Goal: Task Accomplishment & Management: Complete application form

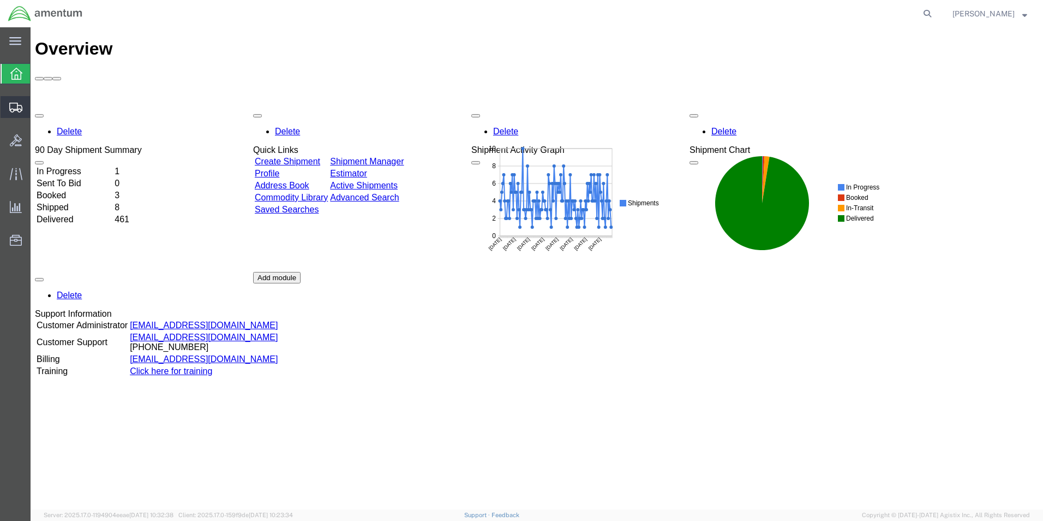
click at [0, 0] on span "Create Shipment" at bounding box center [0, 0] width 0 height 0
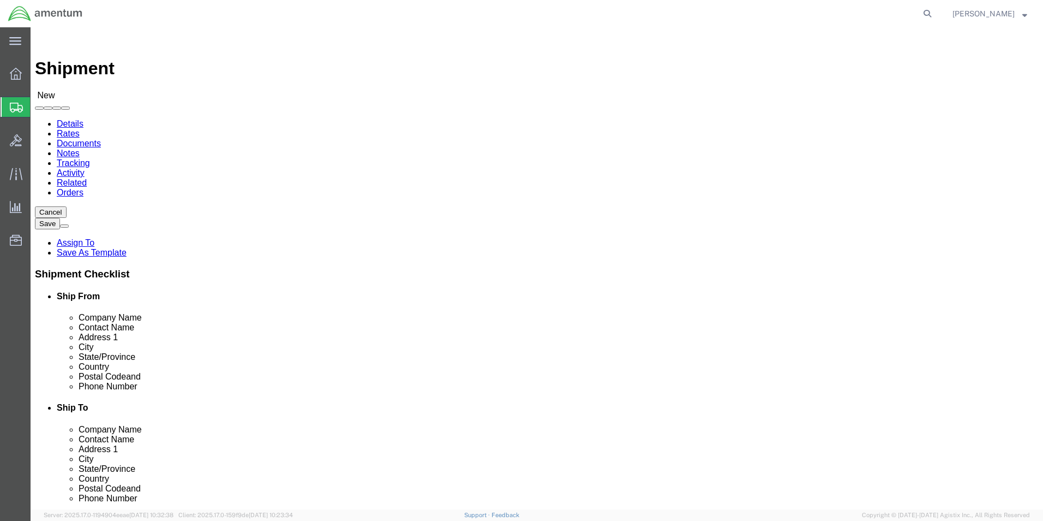
select select
click input "text"
type input "cbp"
select select "49929"
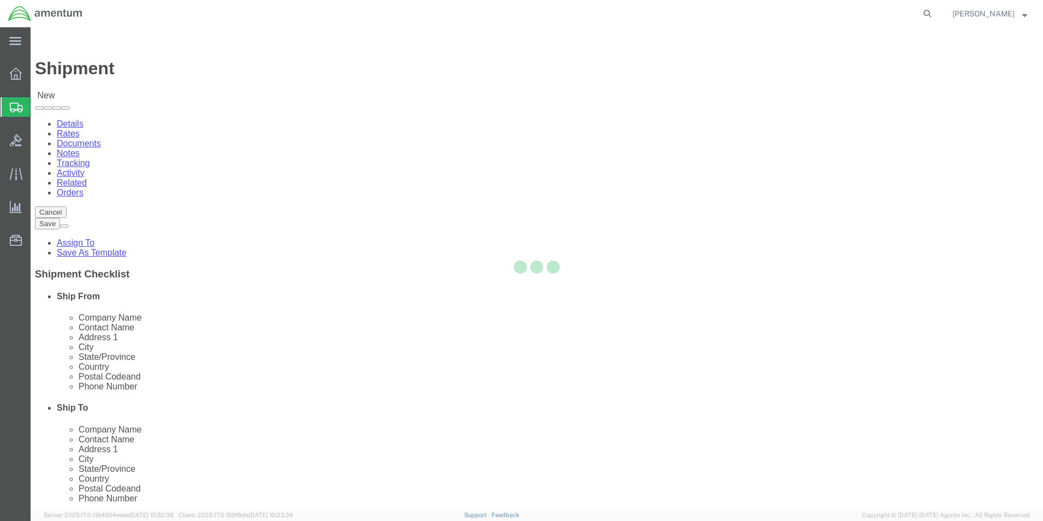
select select "[GEOGRAPHIC_DATA]"
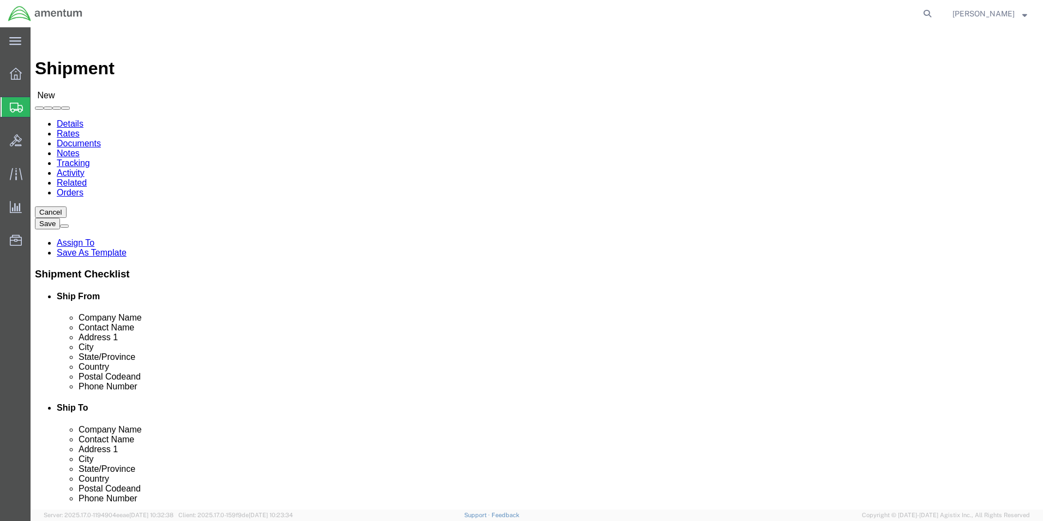
drag, startPoint x: 312, startPoint y: 382, endPoint x: 312, endPoint y: 388, distance: 5.5
click div "Location [GEOGRAPHIC_DATA], [GEOGRAPHIC_DATA] My Profile Location [PHONE_NUMBER…"
drag, startPoint x: 312, startPoint y: 388, endPoint x: 168, endPoint y: 391, distance: 144.1
click input "text"
type input "[PERSON_NAME][EMAIL_ADDRESS][PERSON_NAME][DOMAIN_NAME]"
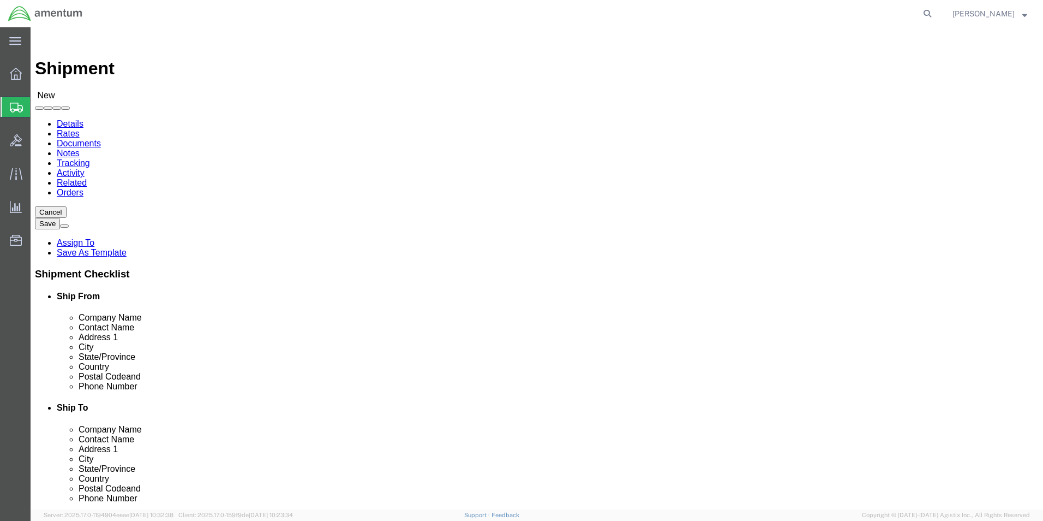
click div "Location My Profile Location [PHONE_NUMBER] [PHONE_NUMBER] [PHONE_NUMBER] [PHON…"
click input "text"
click div "Location My Profile Location [PHONE_NUMBER] [PHONE_NUMBER] [PHONE_NUMBER] [PHON…"
click input "text"
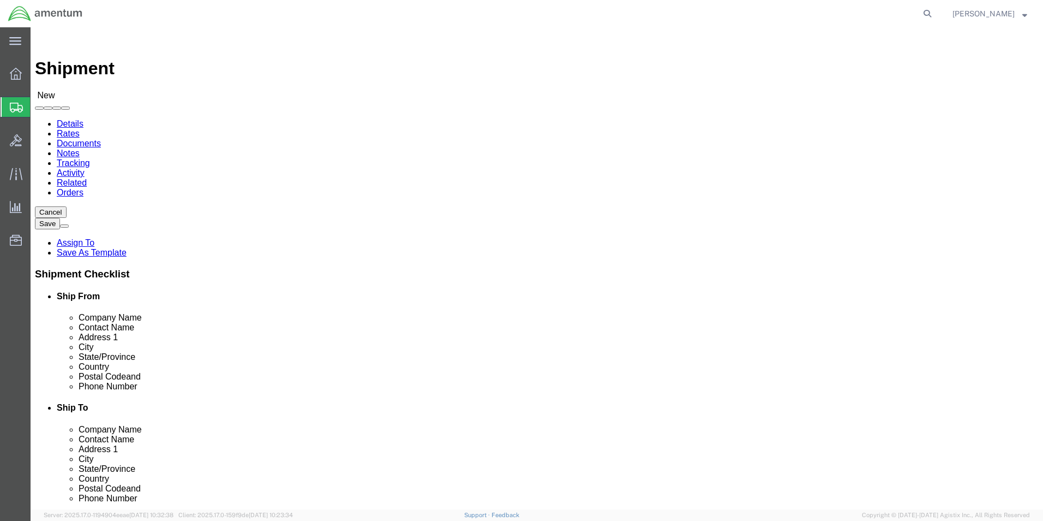
type input "cbp"
select select "49921"
select select "MI"
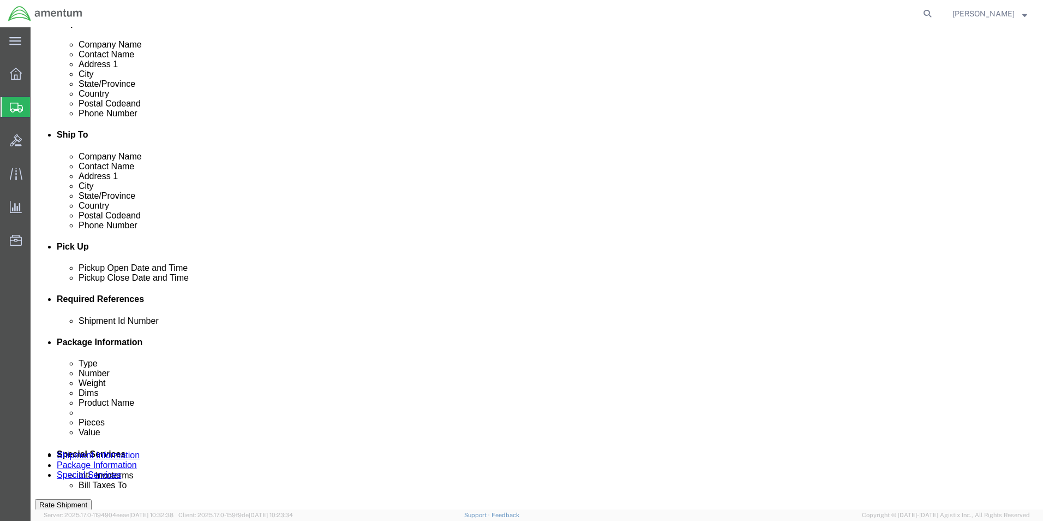
click button "Add reference"
click input "text"
type input "[DATE]"
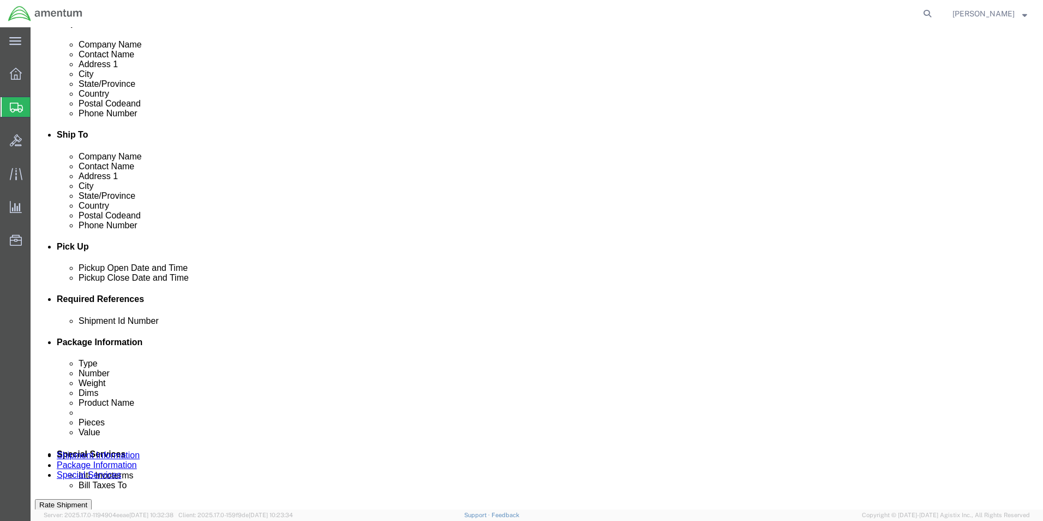
click select "Select Account Type Activity ID Airline Appointment Number ASN Batch Request # …"
select select "CUSTREF"
click select "Select Account Type Activity ID Airline Appointment Number ASN Batch Request # …"
click input "text"
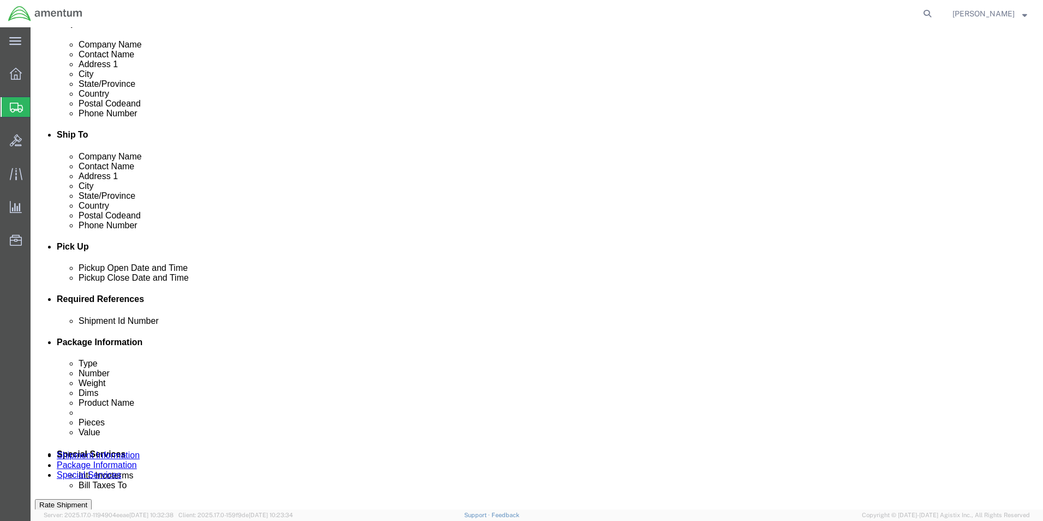
type input "USAGE 325866"
click select "Select Account Type Activity ID Airline Appointment Number ASN Batch Request # …"
select select "PROJNUM"
click select "Select Account Type Activity ID Airline Appointment Number ASN Batch Request # …"
click input "text"
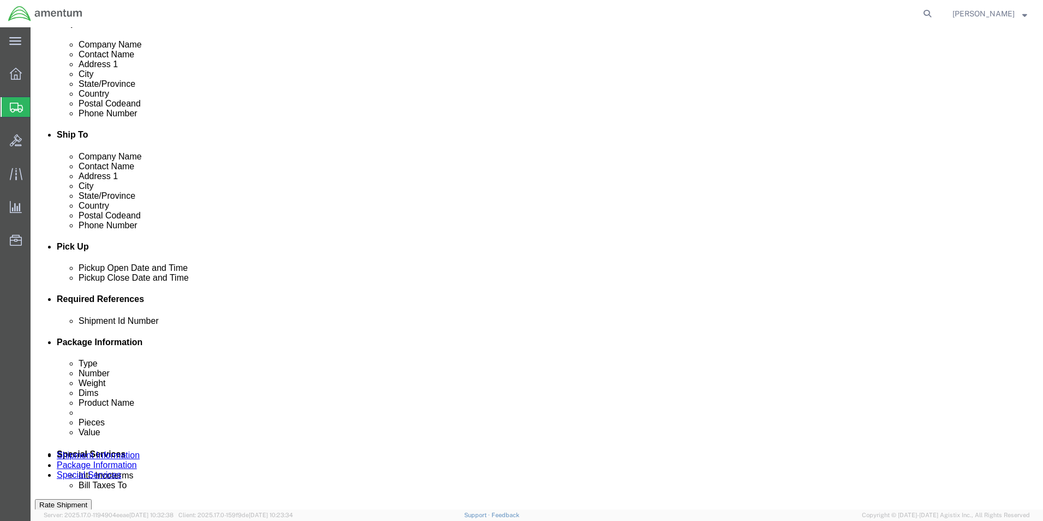
scroll to position [0, 19]
type input "6118.03.03.2219.000.EHO.0000"
click select "Select Account Type Activity ID Airline Appointment Number ASN Batch Request # …"
select select "DEPT"
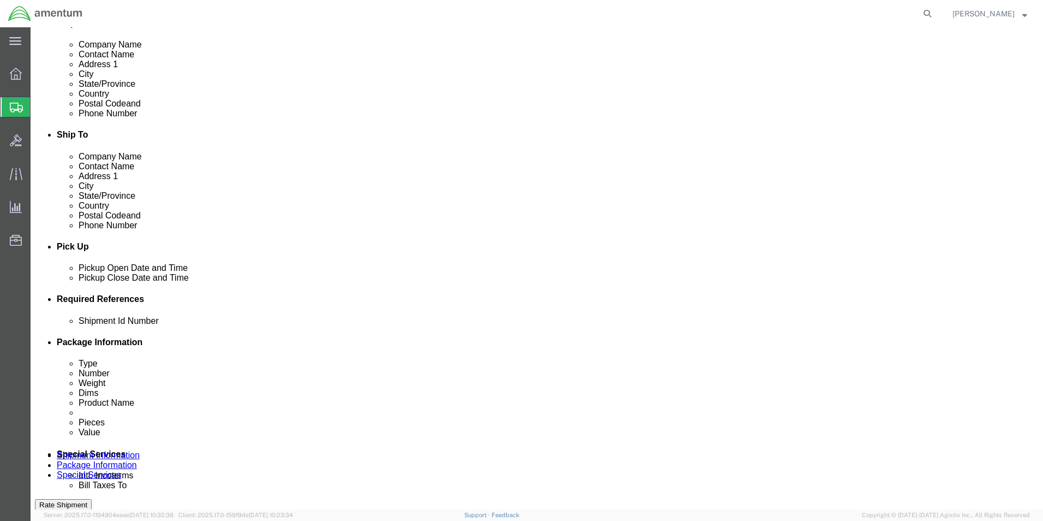
click select "Select Account Type Activity ID Airline Appointment Number ASN Batch Request # …"
click input "text"
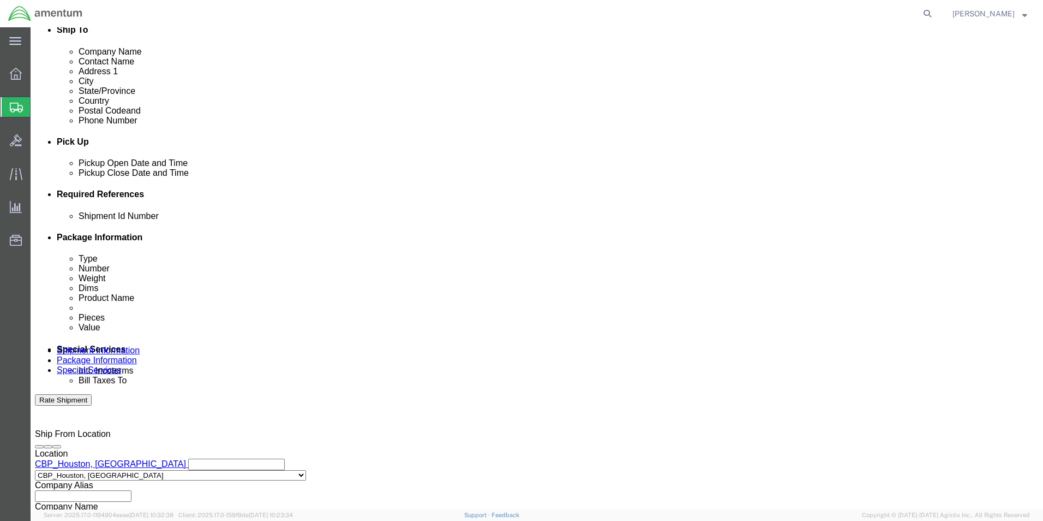
scroll to position [476, 0]
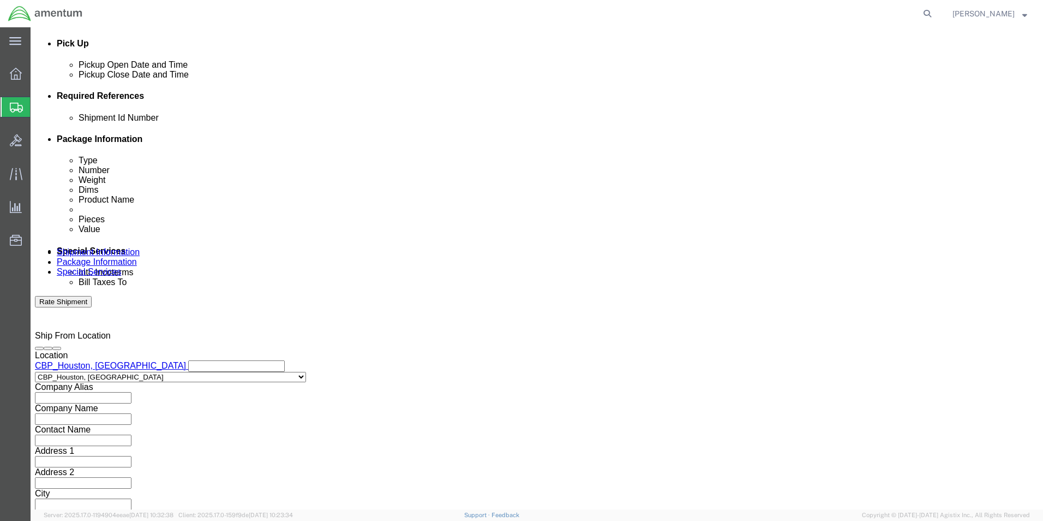
type input "CBP"
click button "Continue"
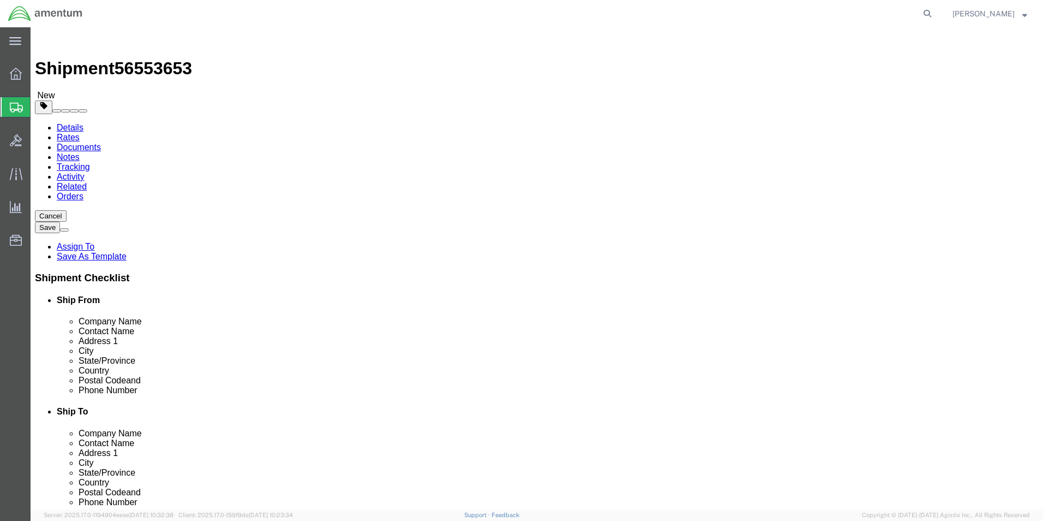
click select "Select BCK Boxes Bale(s) Basket(s) Bolt(s) Bottle(s) Buckets Bulk Bundle(s) Can…"
select select "ENV"
click select "Select BCK Boxes Bale(s) Basket(s) Bolt(s) Bottle(s) Buckets Bulk Bundle(s) Can…"
type input "9.50"
type input "12.50"
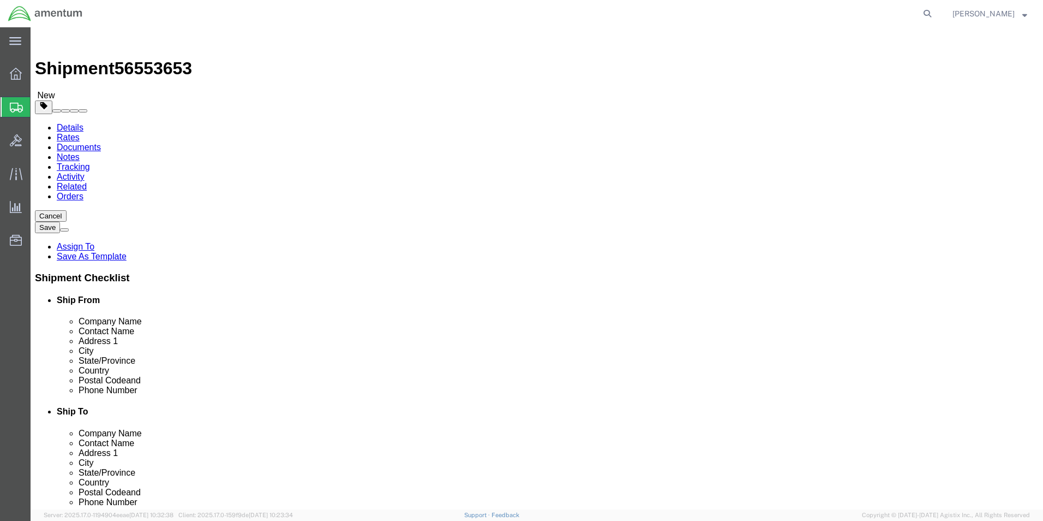
type input "0.25"
type input "1"
click link "Add Content"
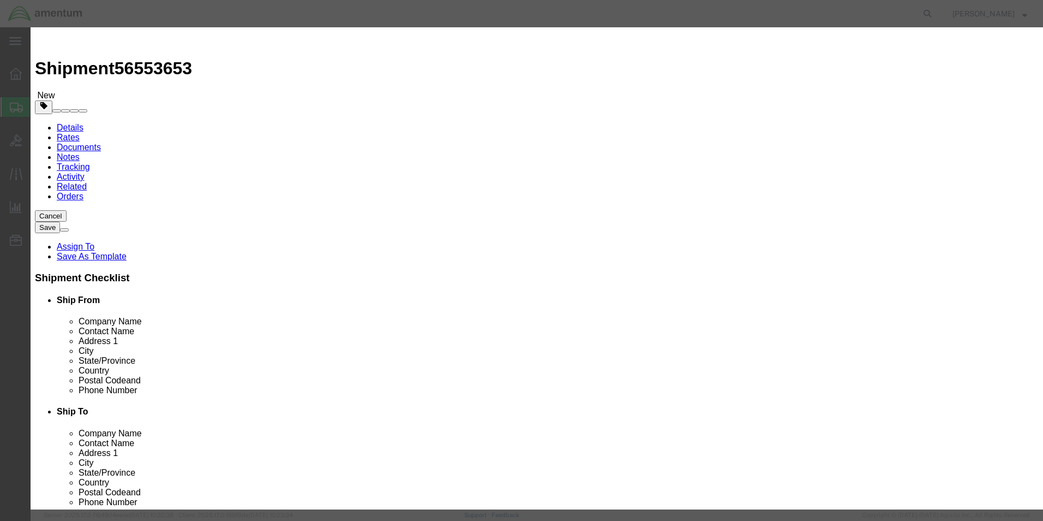
click input "text"
type input "WASHERS"
click div "Commodity library"
click input "0"
type input "2"
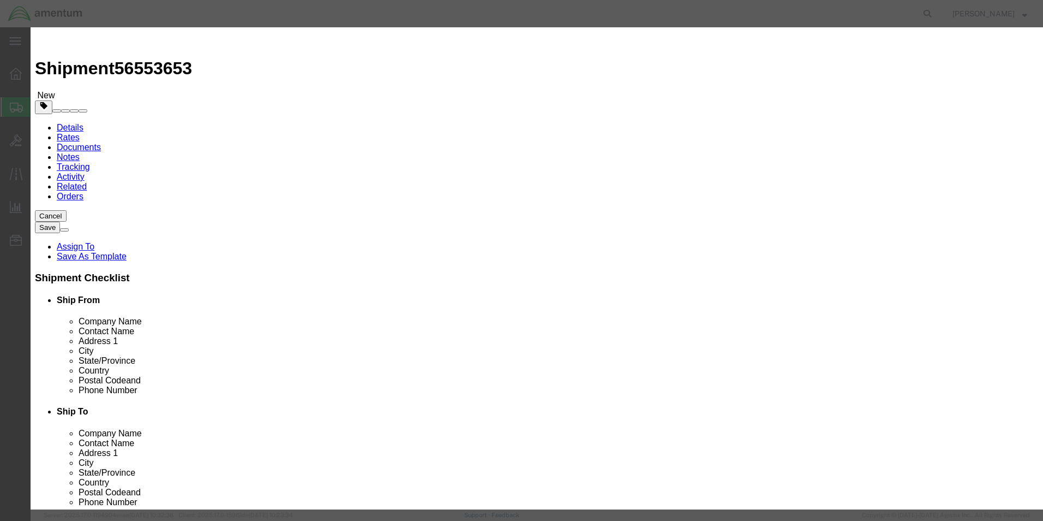
click input "text"
type input "50.00"
click button "Save & Close"
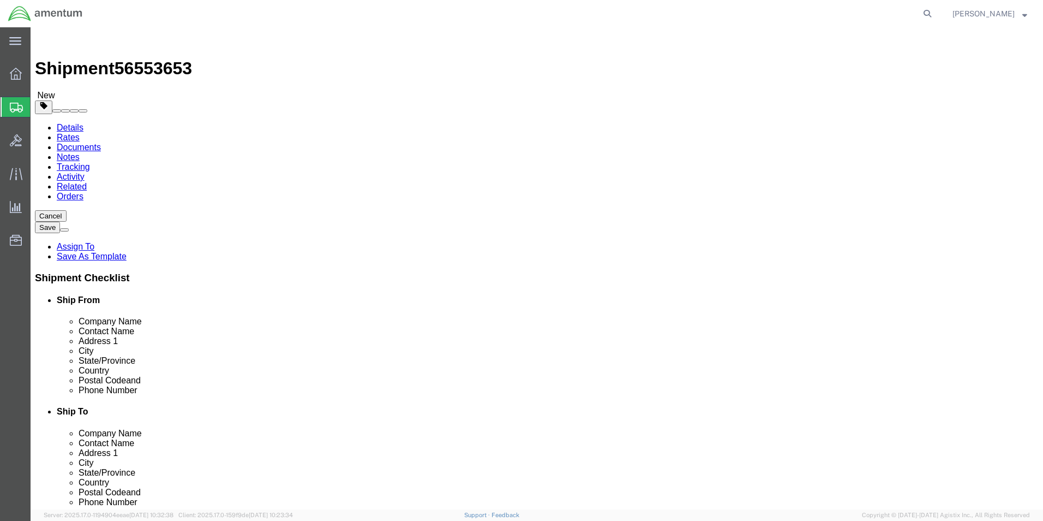
click button "Rate Shipment"
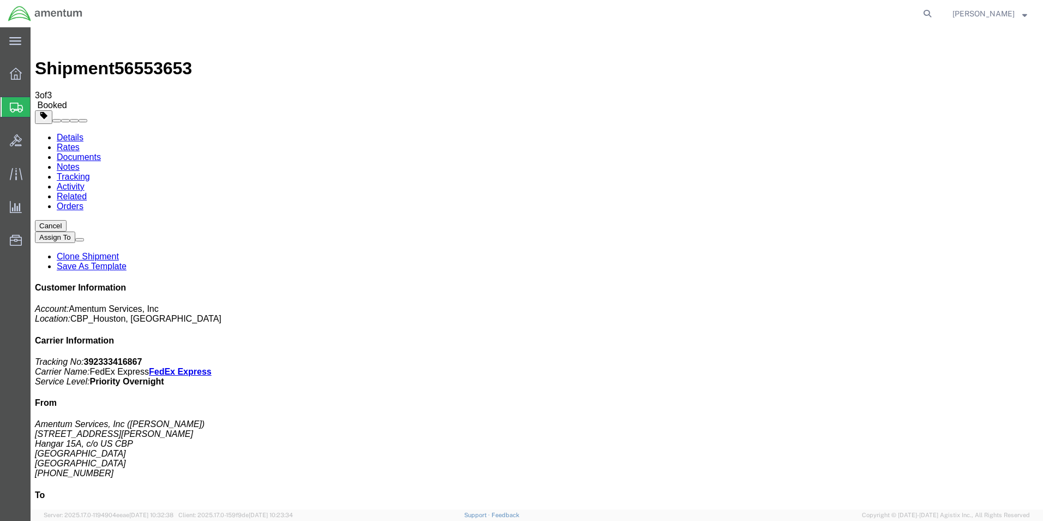
checkbox input "true"
click at [79, 133] on link "Details" at bounding box center [70, 137] width 27 height 9
click link "Schedule pickup request"
